Goal: Transaction & Acquisition: Purchase product/service

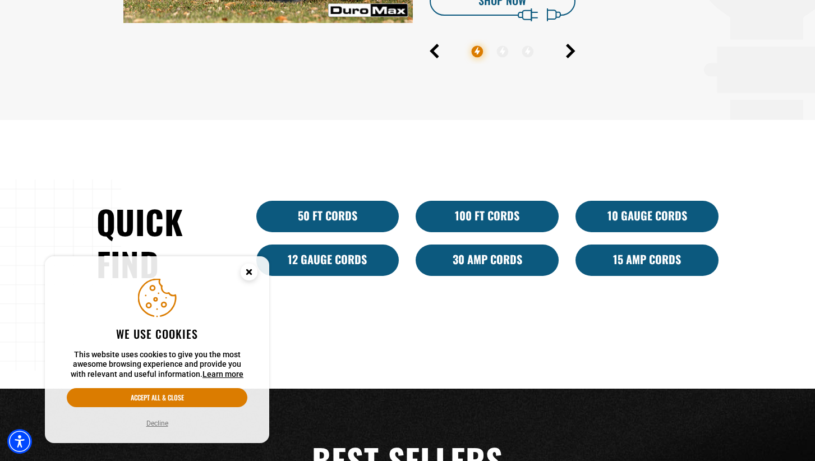
scroll to position [673, 0]
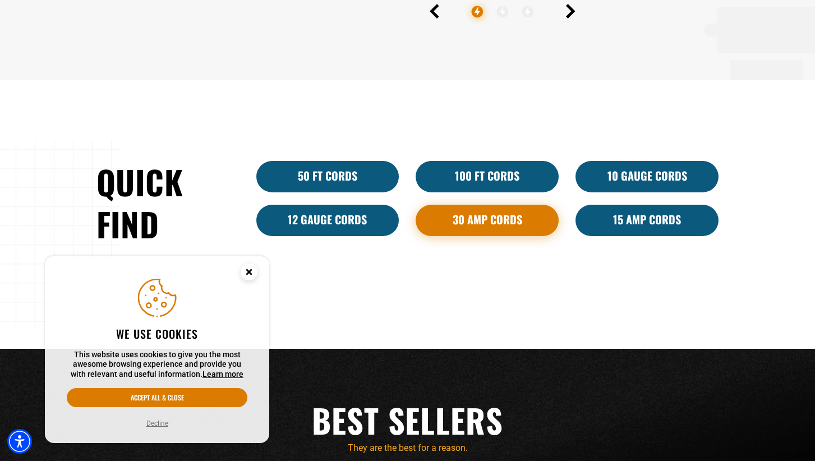
click at [477, 216] on link "30 Amp Cords" at bounding box center [487, 220] width 143 height 31
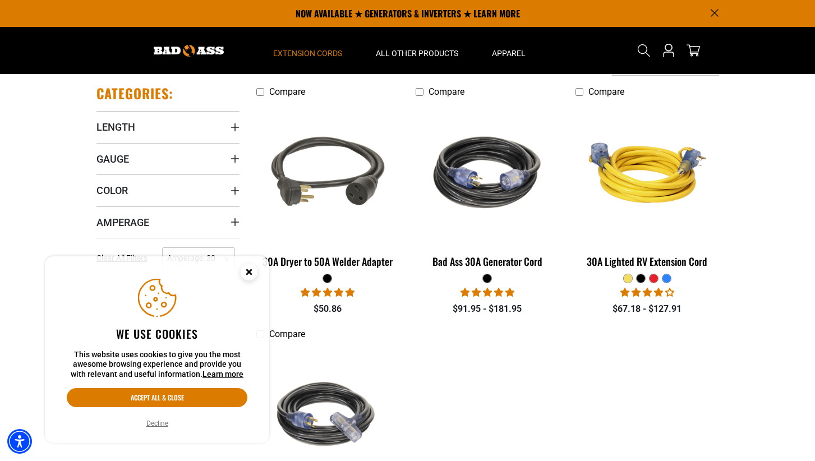
scroll to position [90, 0]
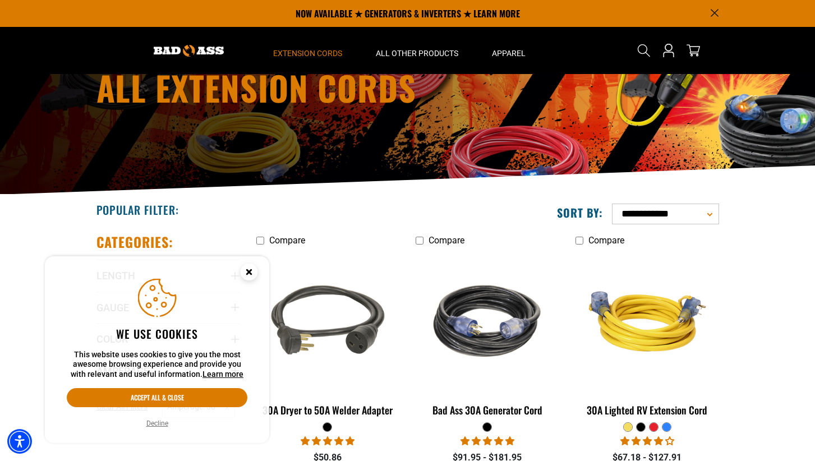
click at [45, 102] on div "All Extension Cords" at bounding box center [407, 89] width 815 height 210
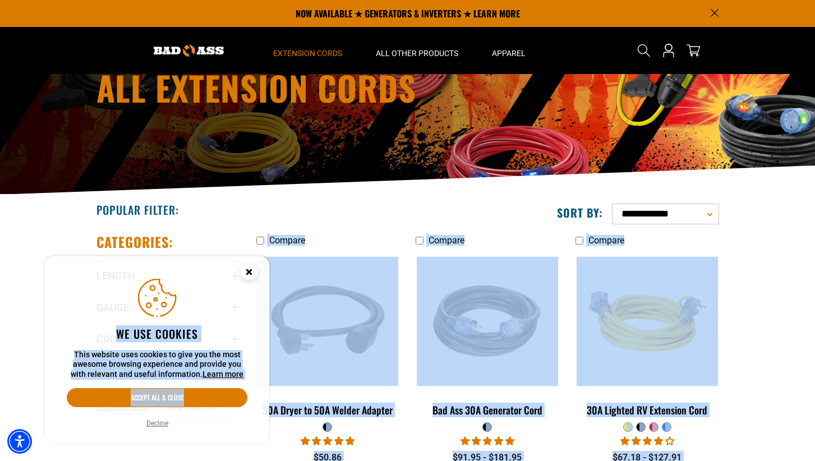
drag, startPoint x: 192, startPoint y: 448, endPoint x: 100, endPoint y: 433, distance: 92.6
click at [100, 433] on body "Skip to main content Enable accessibility for low vision Open the accessibility…" at bounding box center [407, 462] width 815 height 1105
drag, startPoint x: 100, startPoint y: 433, endPoint x: 158, endPoint y: 422, distance: 58.7
click at [158, 422] on button "Decline" at bounding box center [157, 423] width 29 height 11
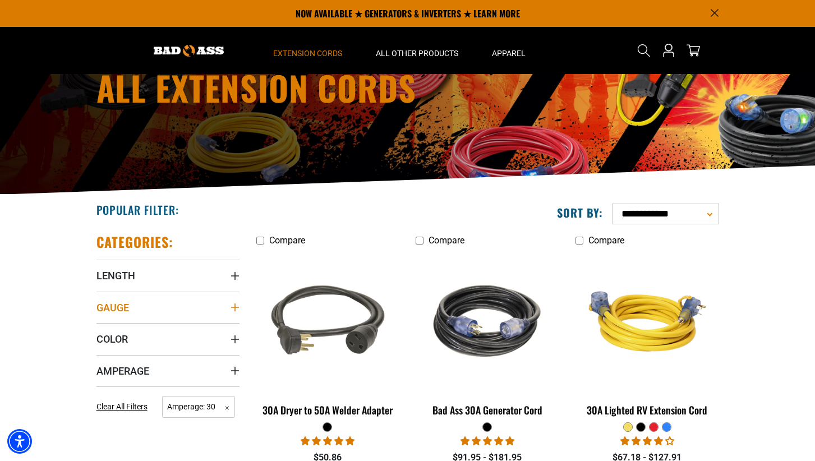
click at [129, 309] on summary "Gauge" at bounding box center [167, 307] width 143 height 31
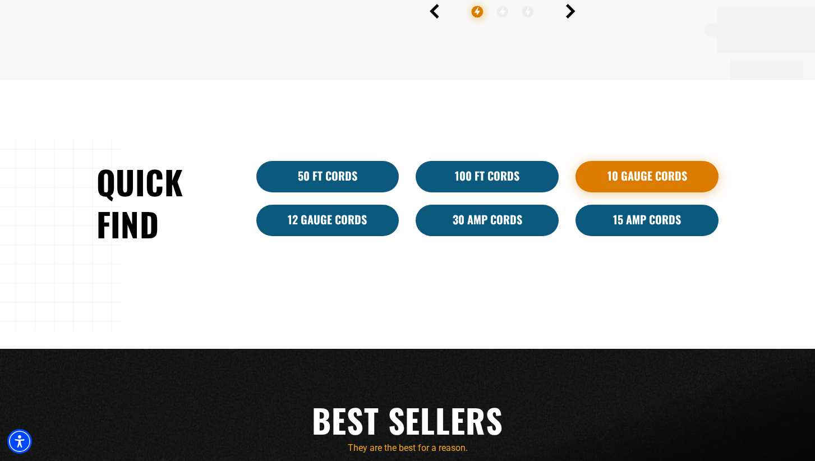
click at [617, 172] on link "10 Gauge Cords" at bounding box center [646, 176] width 143 height 31
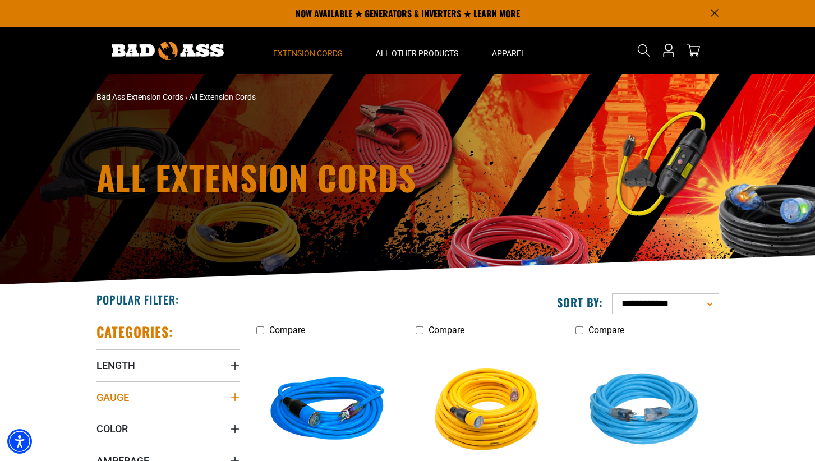
click at [140, 392] on summary "Gauge" at bounding box center [167, 396] width 143 height 31
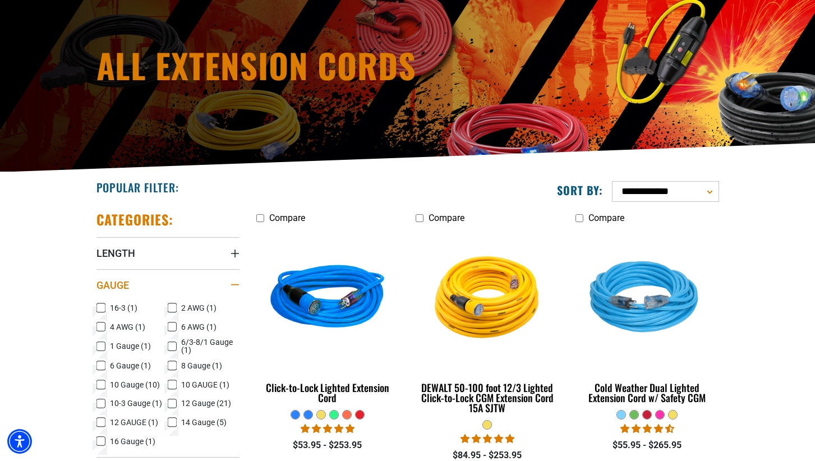
scroll to position [135, 0]
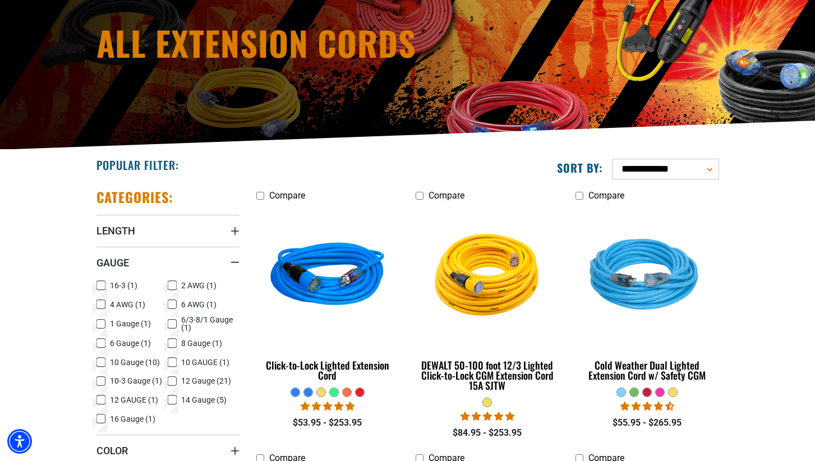
click at [121, 345] on span "6 Gauge (1)" at bounding box center [130, 343] width 41 height 8
click at [102, 363] on icon at bounding box center [101, 363] width 7 height 6
click at [98, 380] on icon at bounding box center [101, 382] width 7 height 6
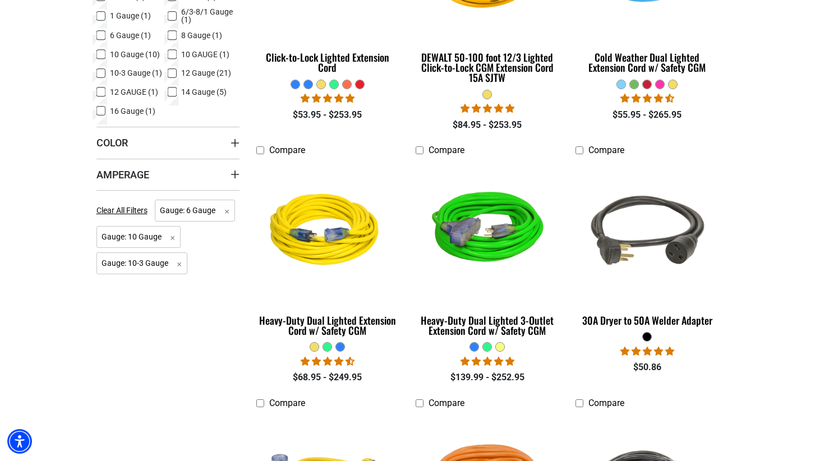
scroll to position [494, 0]
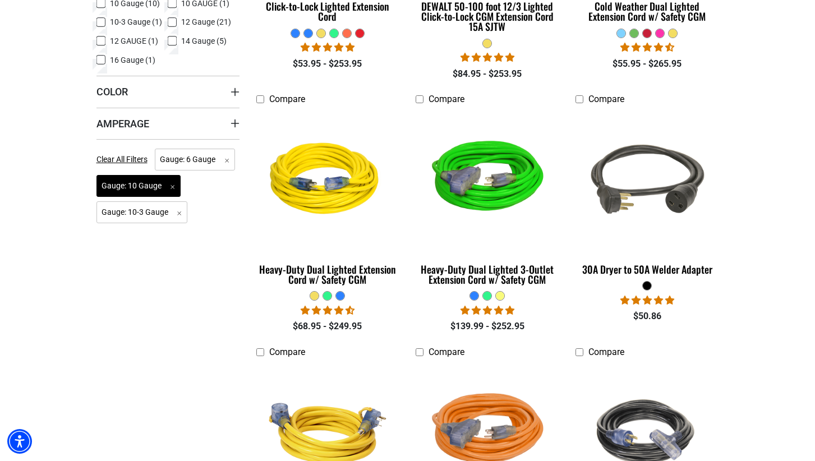
click at [175, 187] on span "Gauge: 10 Gauge Remove filter" at bounding box center [138, 186] width 85 height 22
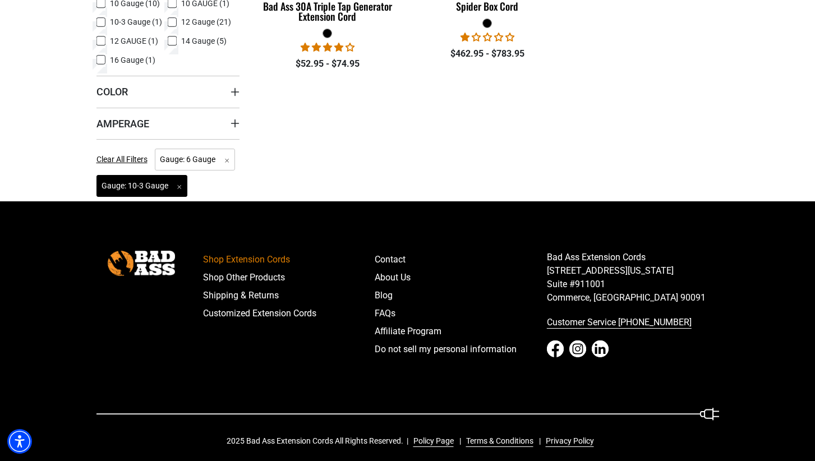
click at [177, 185] on span "Gauge: 10-3 Gauge Remove filter" at bounding box center [141, 186] width 91 height 22
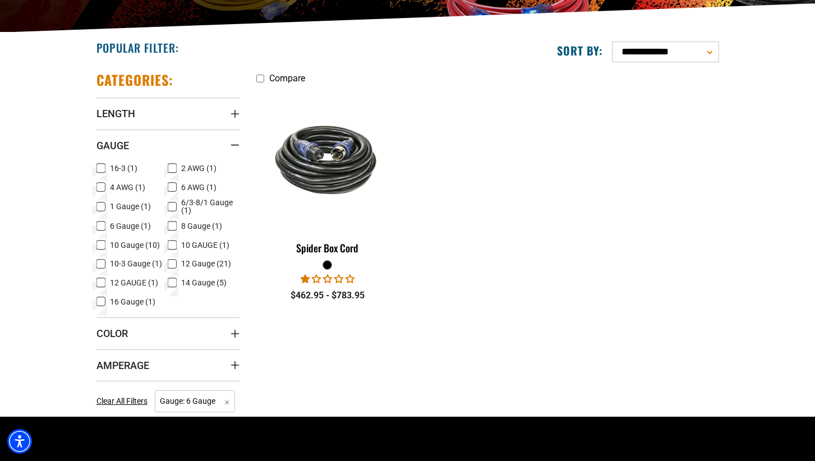
scroll to position [274, 0]
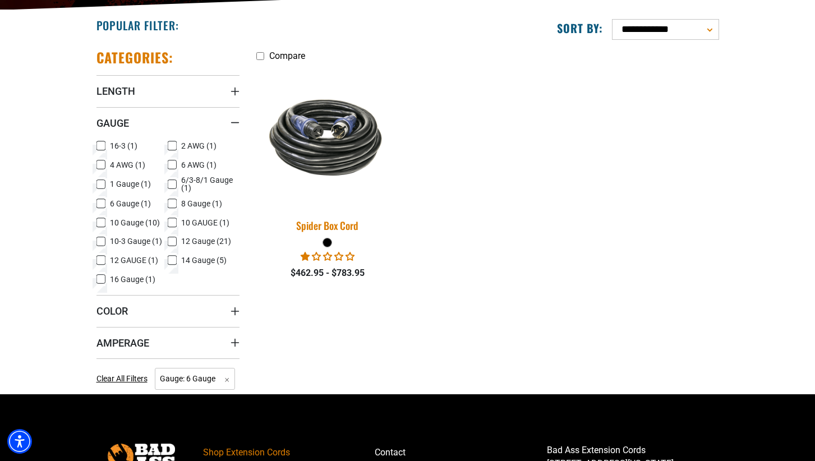
click at [361, 119] on img at bounding box center [327, 137] width 157 height 96
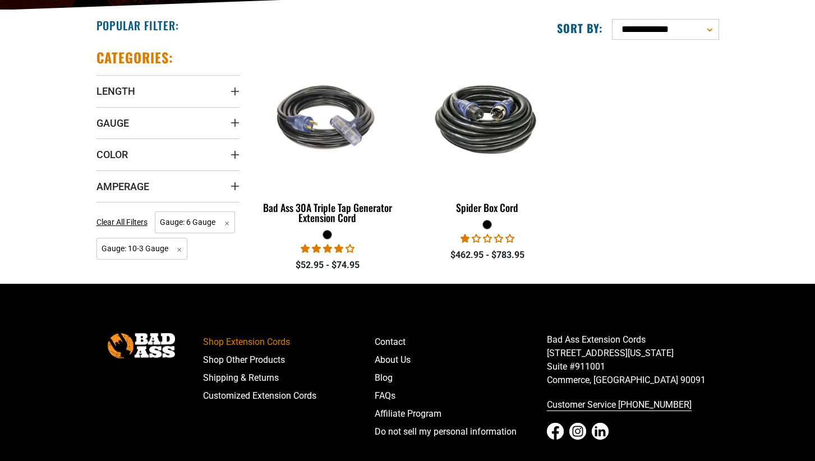
scroll to position [365, 0]
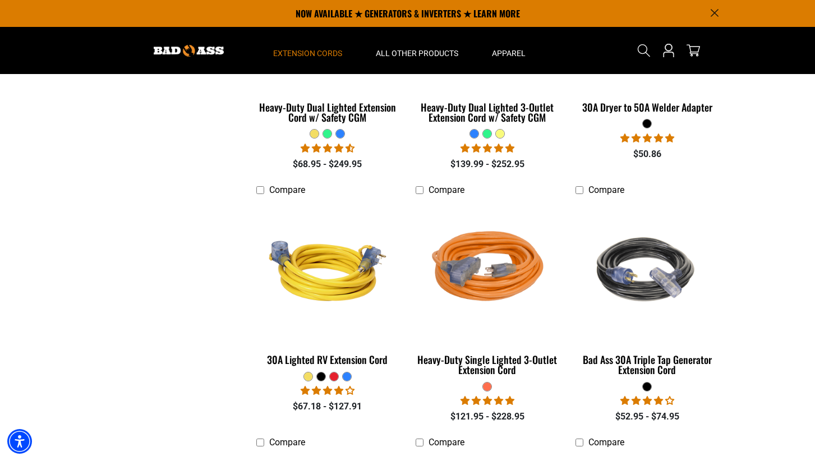
scroll to position [629, 0]
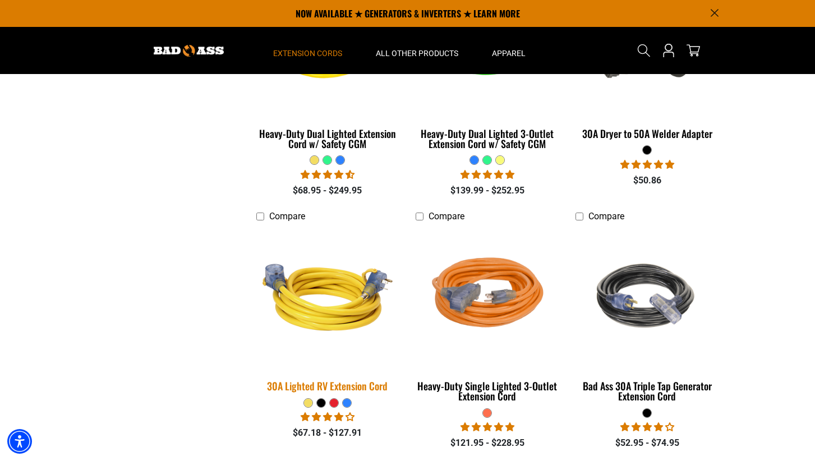
click at [307, 295] on img at bounding box center [327, 297] width 157 height 144
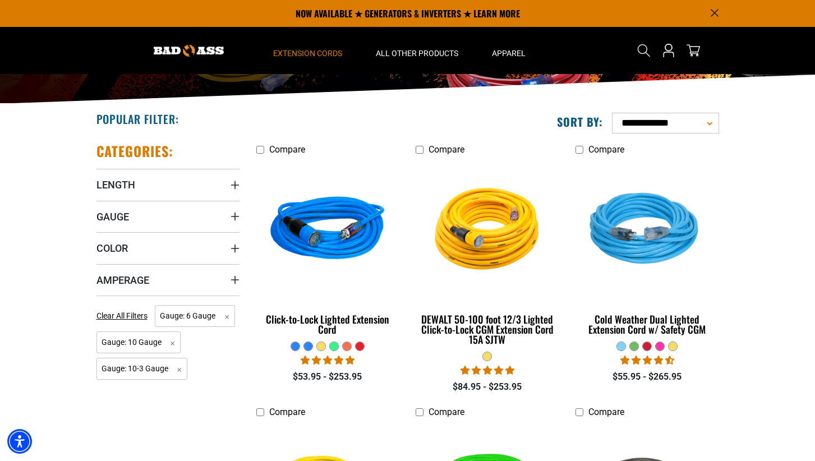
scroll to position [158, 0]
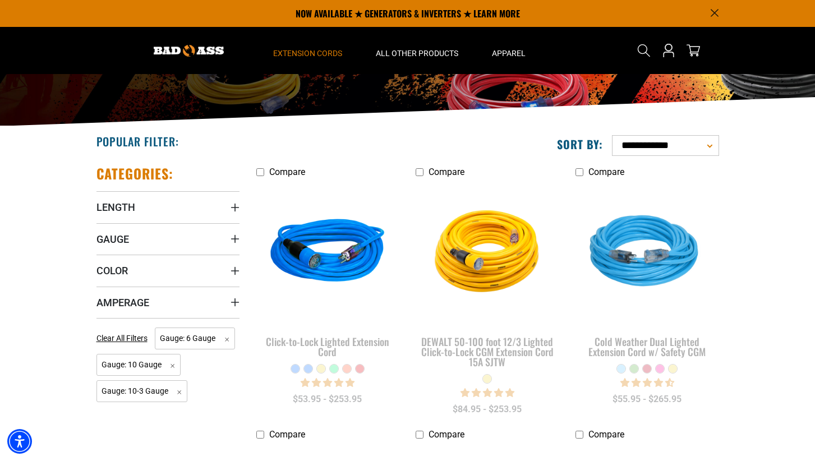
scroll to position [135, 0]
